Goal: Transaction & Acquisition: Download file/media

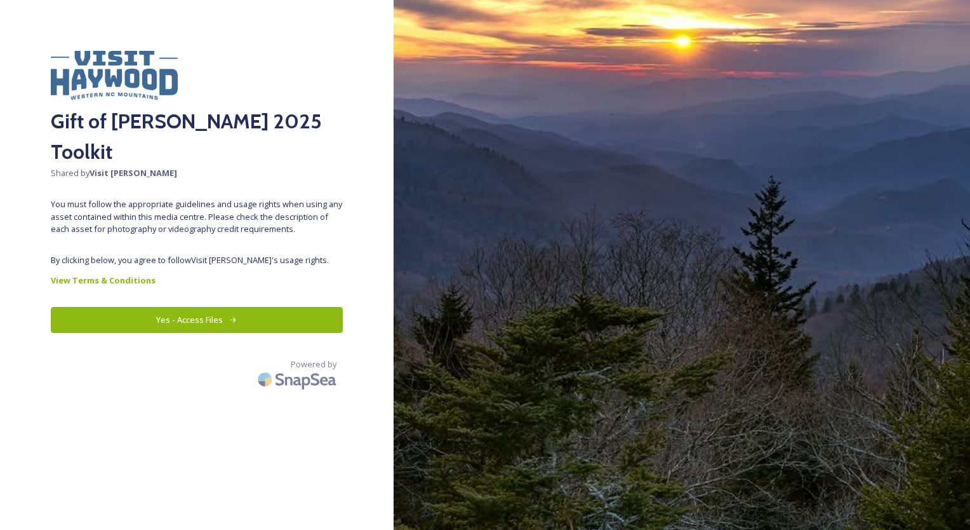
click at [216, 307] on button "Yes - Access Files" at bounding box center [197, 320] width 292 height 26
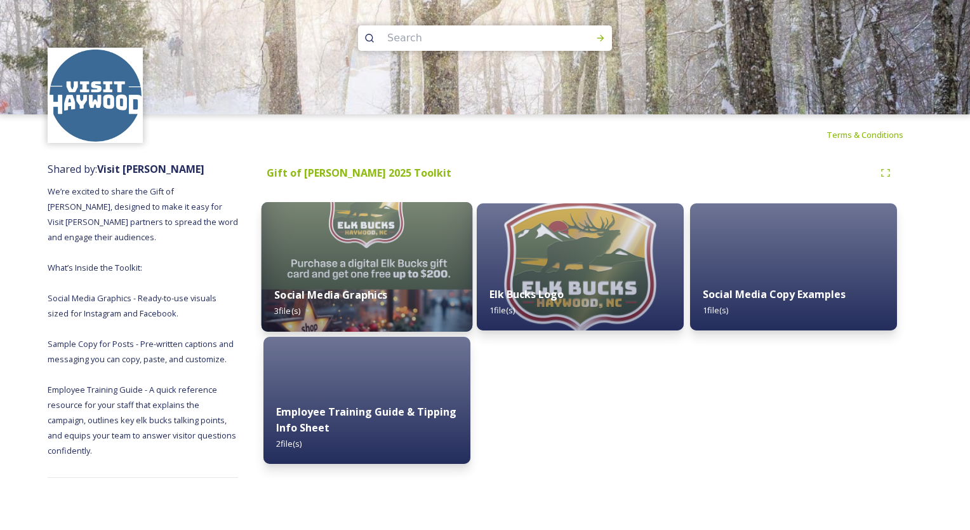
click at [412, 272] on img at bounding box center [367, 267] width 211 height 130
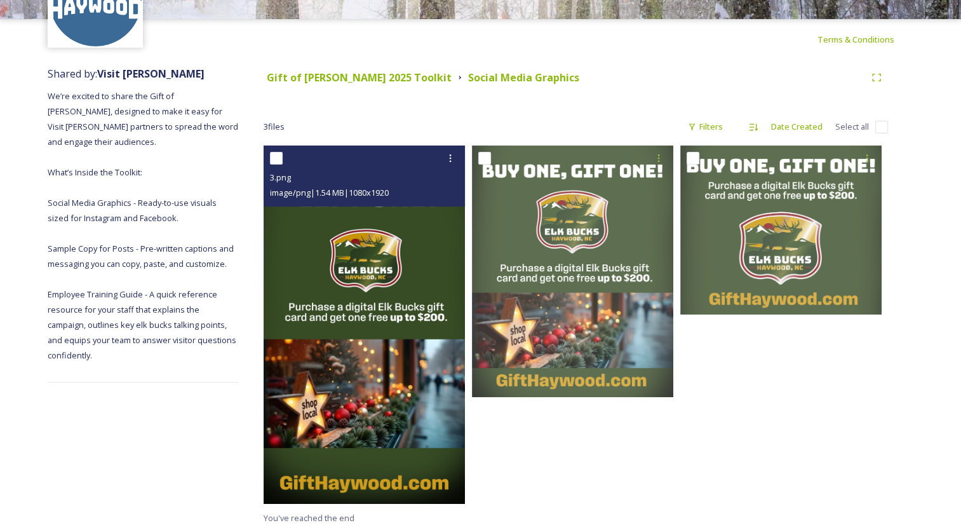
scroll to position [97, 0]
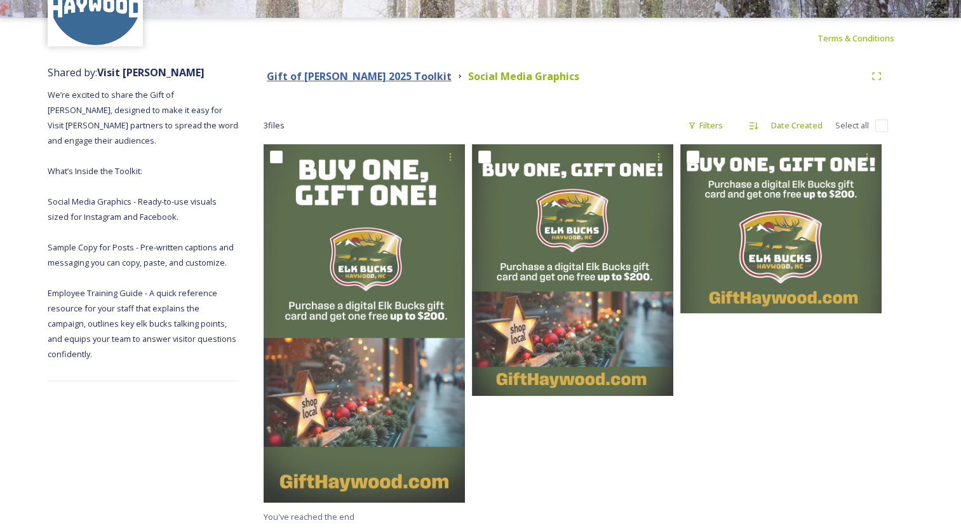
click at [374, 79] on strong "Gift of [PERSON_NAME] 2025 Toolkit" at bounding box center [359, 76] width 185 height 14
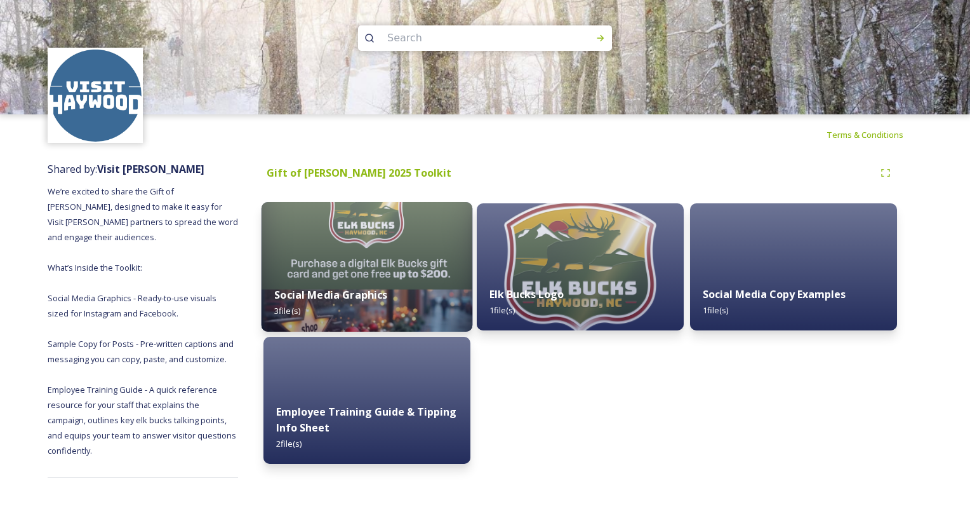
click at [389, 265] on img at bounding box center [367, 267] width 211 height 130
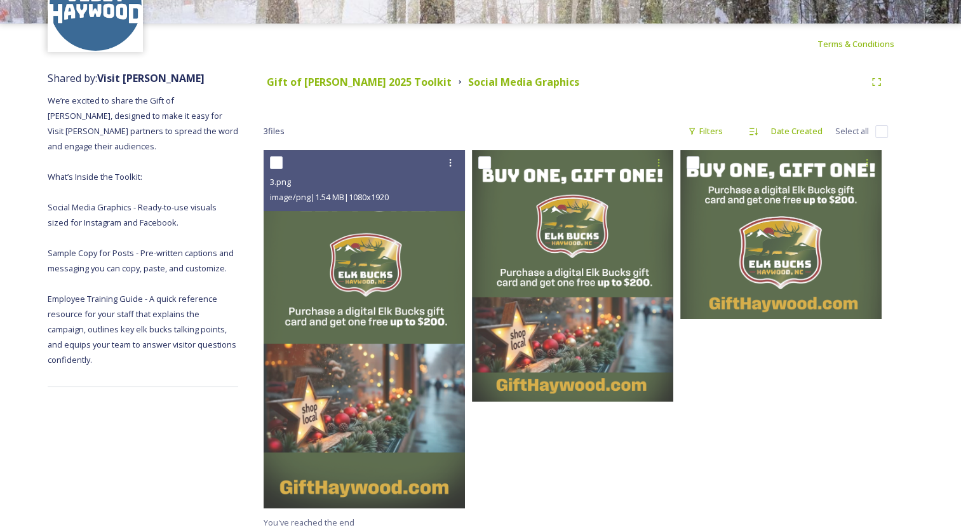
scroll to position [97, 0]
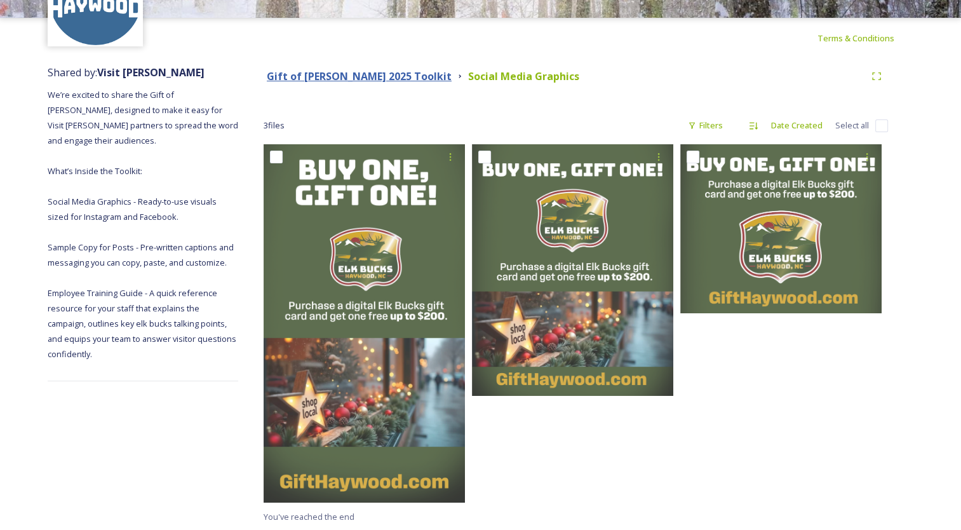
click at [378, 77] on strong "Gift of [PERSON_NAME] 2025 Toolkit" at bounding box center [359, 76] width 185 height 14
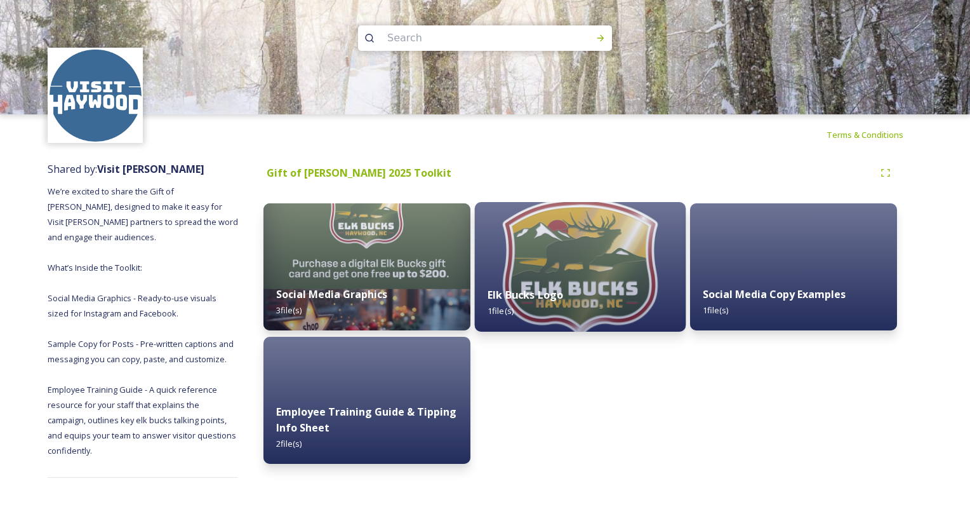
click at [582, 258] on img at bounding box center [580, 267] width 211 height 130
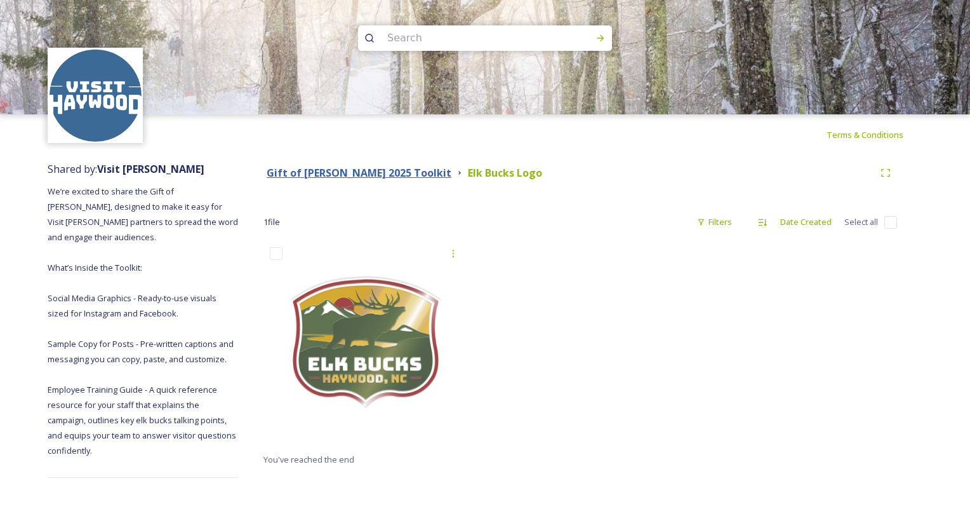
click at [396, 169] on strong "Gift of [PERSON_NAME] 2025 Toolkit" at bounding box center [359, 173] width 185 height 14
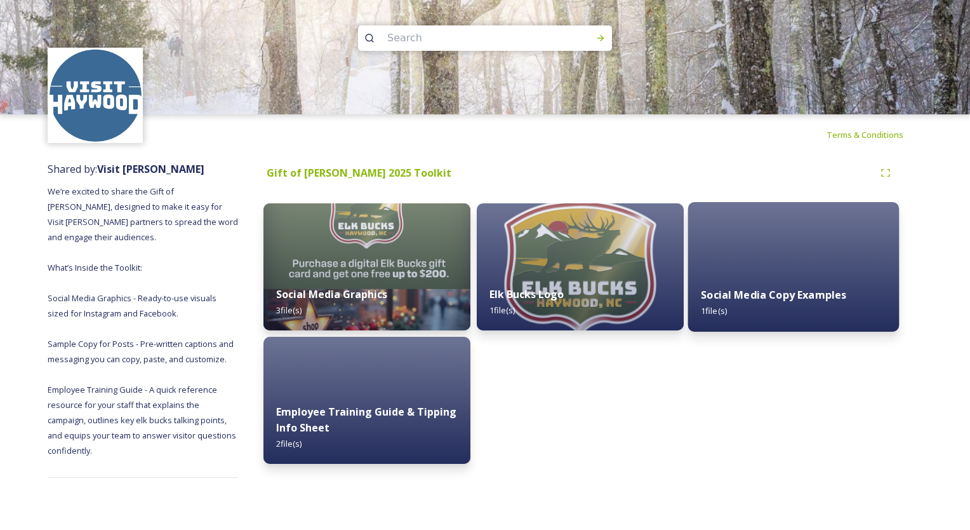
click at [740, 284] on div "Social Media Copy Examples 1 file(s)" at bounding box center [793, 303] width 211 height 58
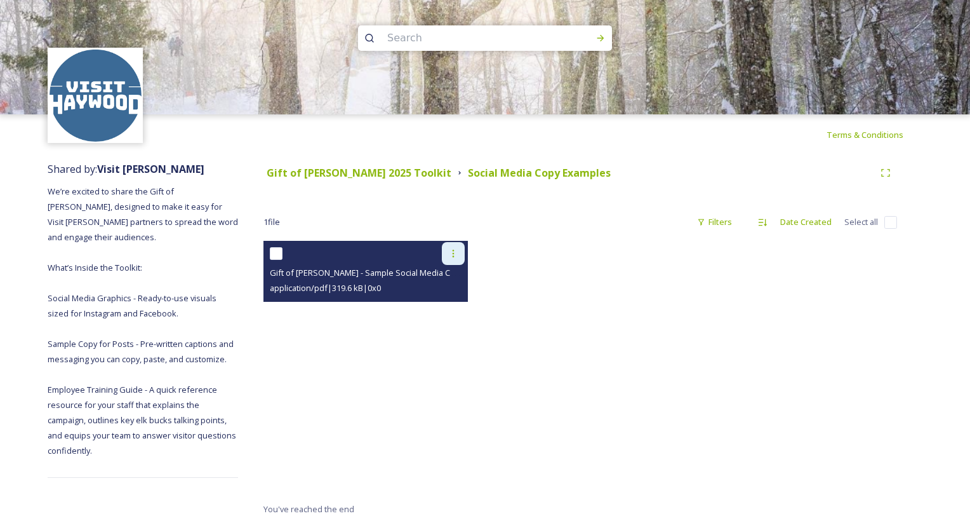
click at [455, 252] on icon at bounding box center [453, 253] width 10 height 10
click at [448, 283] on span "View File" at bounding box center [435, 281] width 33 height 12
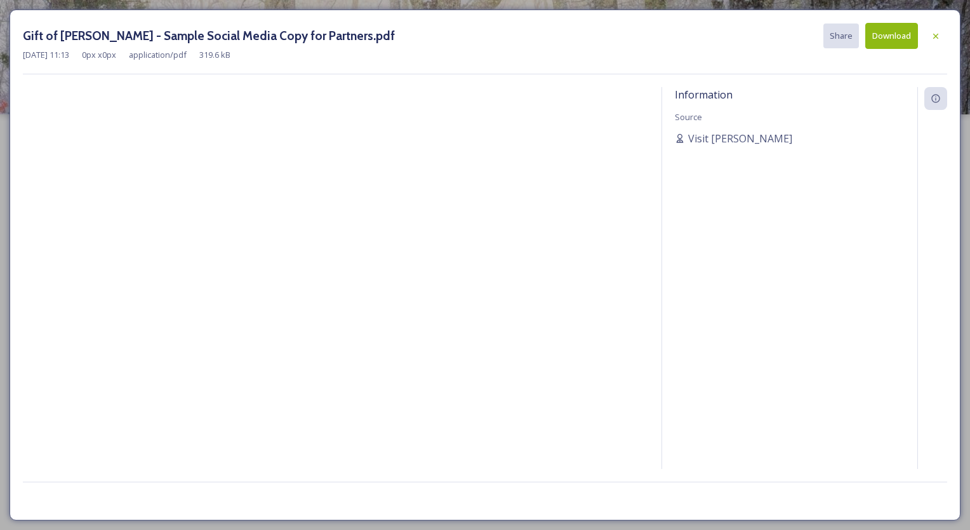
click at [886, 36] on button "Download" at bounding box center [891, 36] width 53 height 26
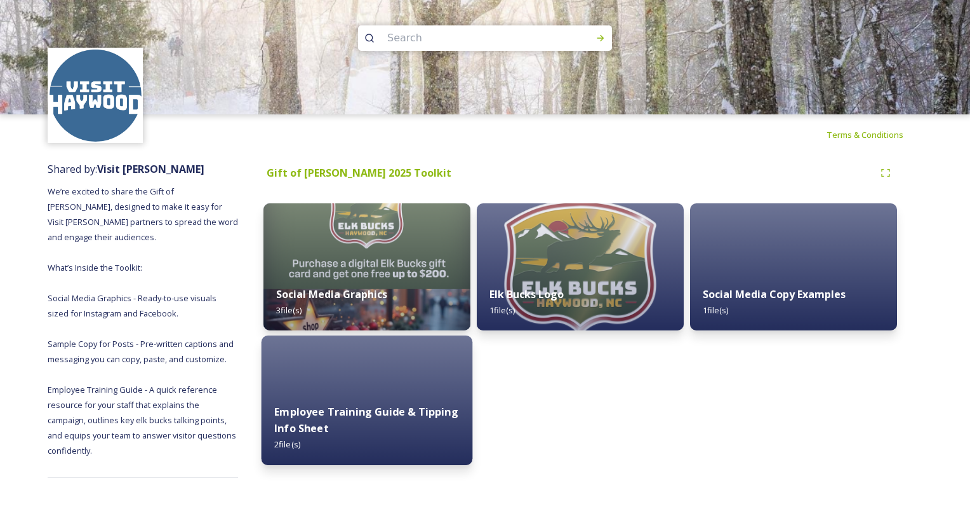
click at [392, 391] on div "Employee Training Guide & Tipping Info Sheet 2 file(s)" at bounding box center [367, 428] width 211 height 74
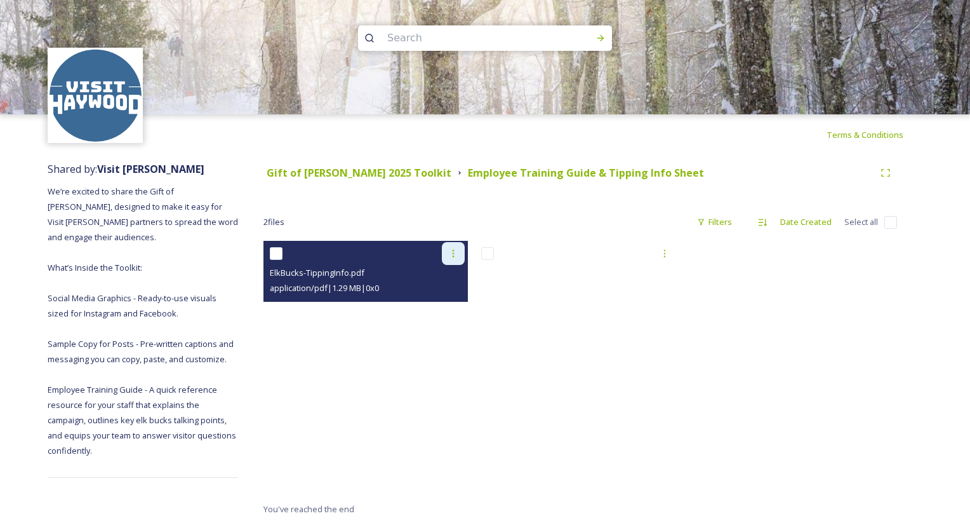
click at [447, 253] on div at bounding box center [453, 253] width 23 height 23
click at [437, 302] on span "Download" at bounding box center [438, 306] width 39 height 12
